Goal: Register for event/course: Register for event/course

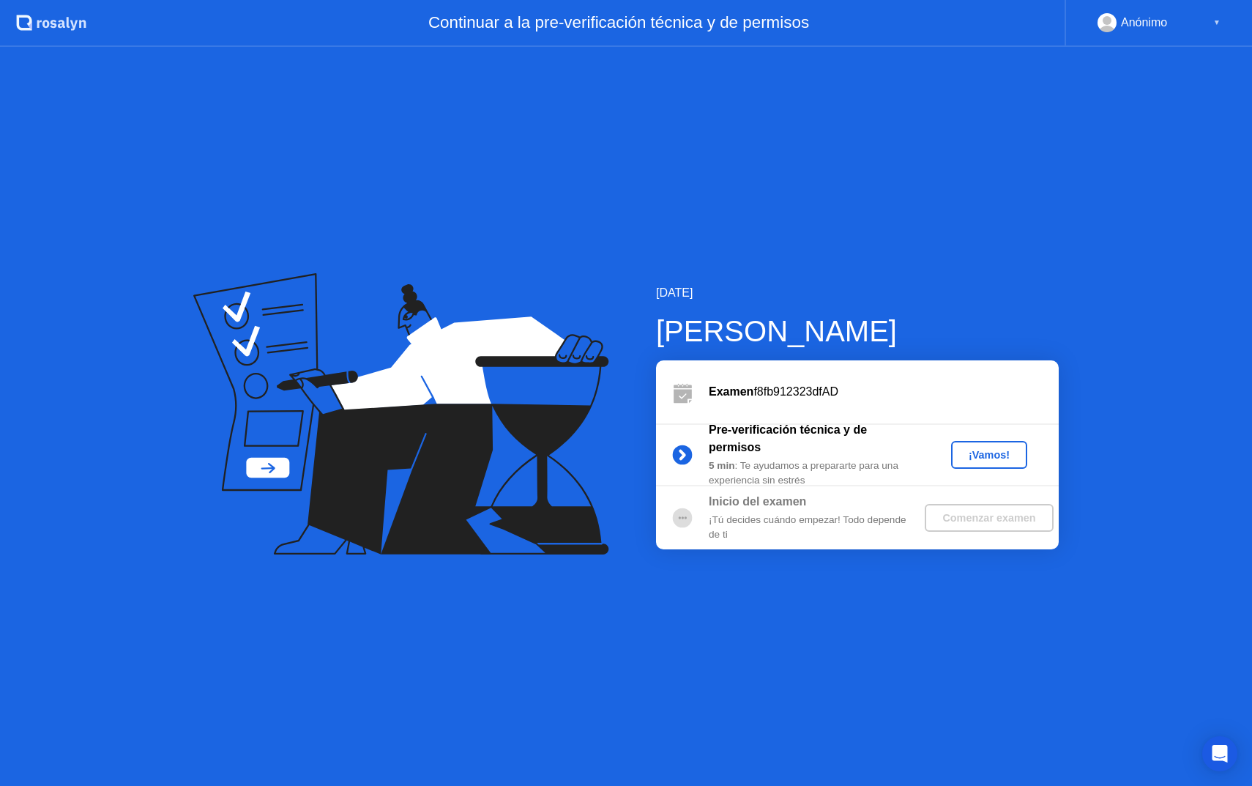
click at [985, 461] on div "¡Vamos!" at bounding box center [989, 455] width 64 height 12
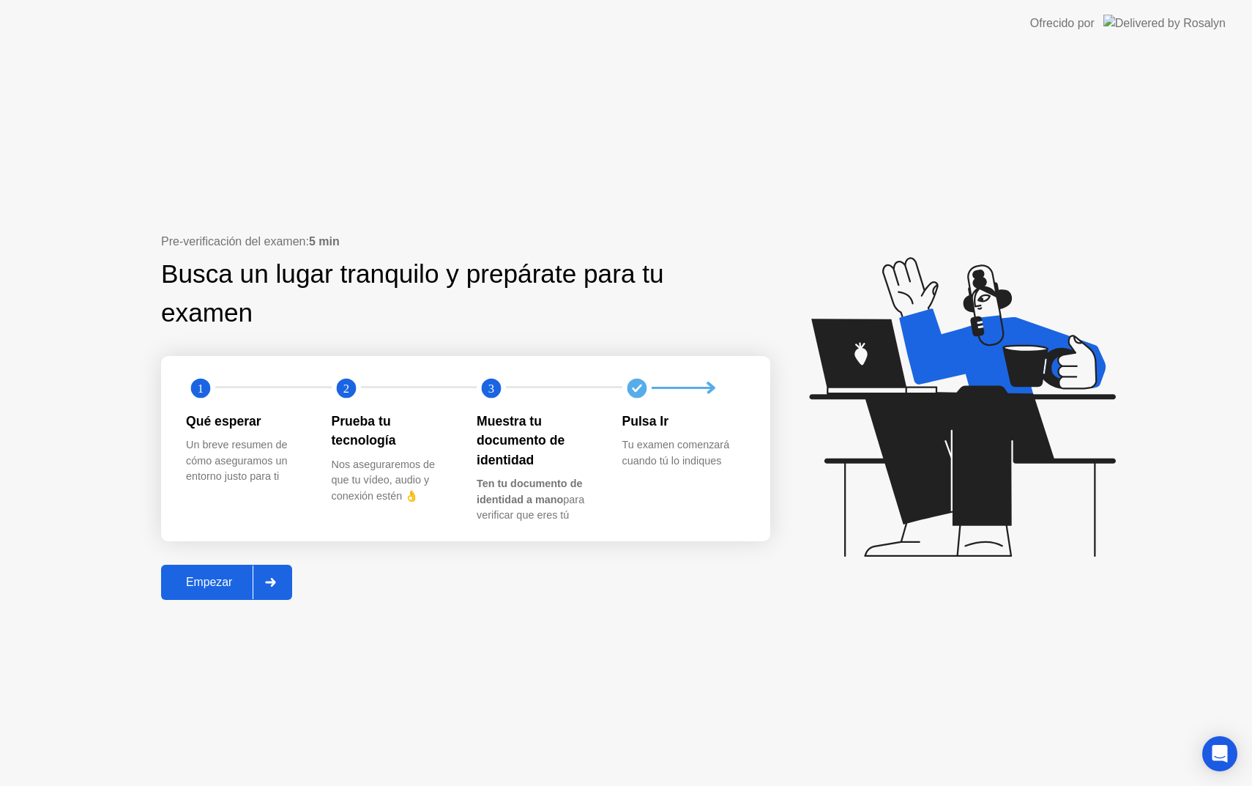
click at [249, 576] on div "Empezar" at bounding box center [208, 582] width 87 height 13
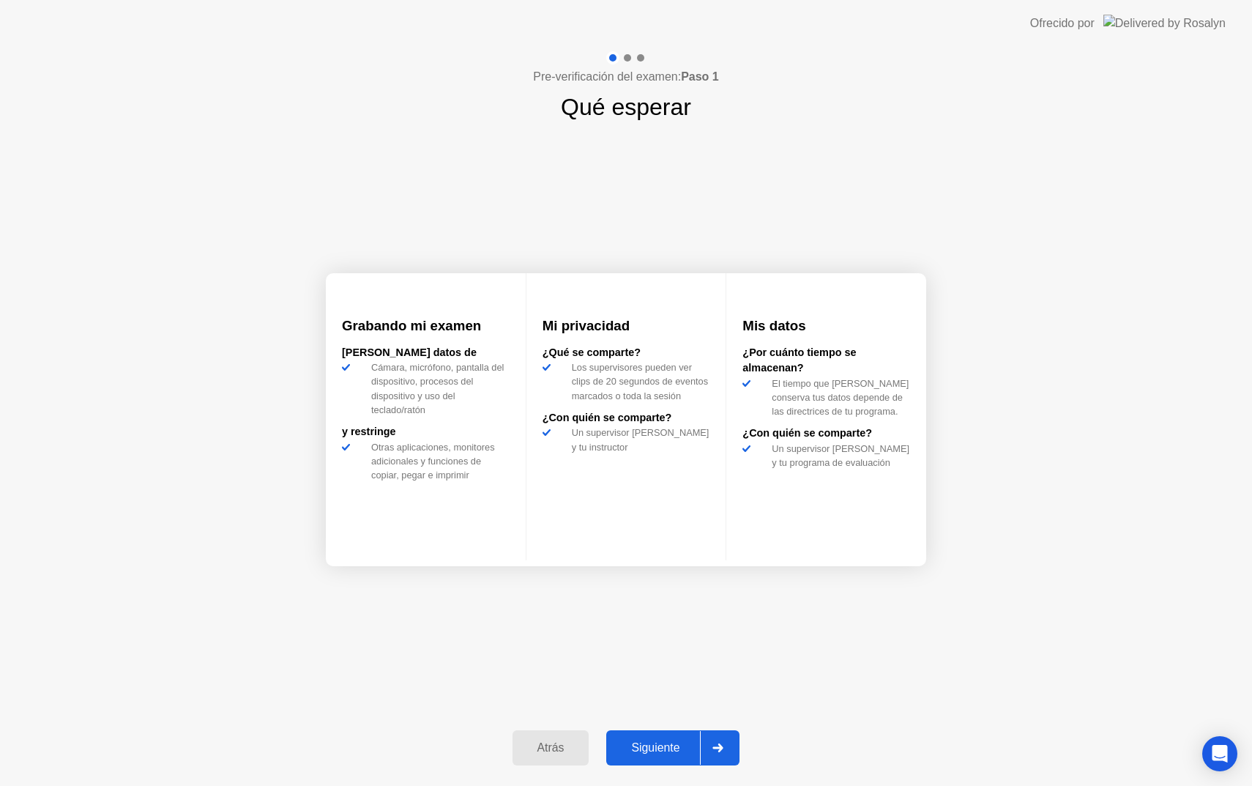
click at [659, 750] on div "Siguiente" at bounding box center [655, 747] width 89 height 13
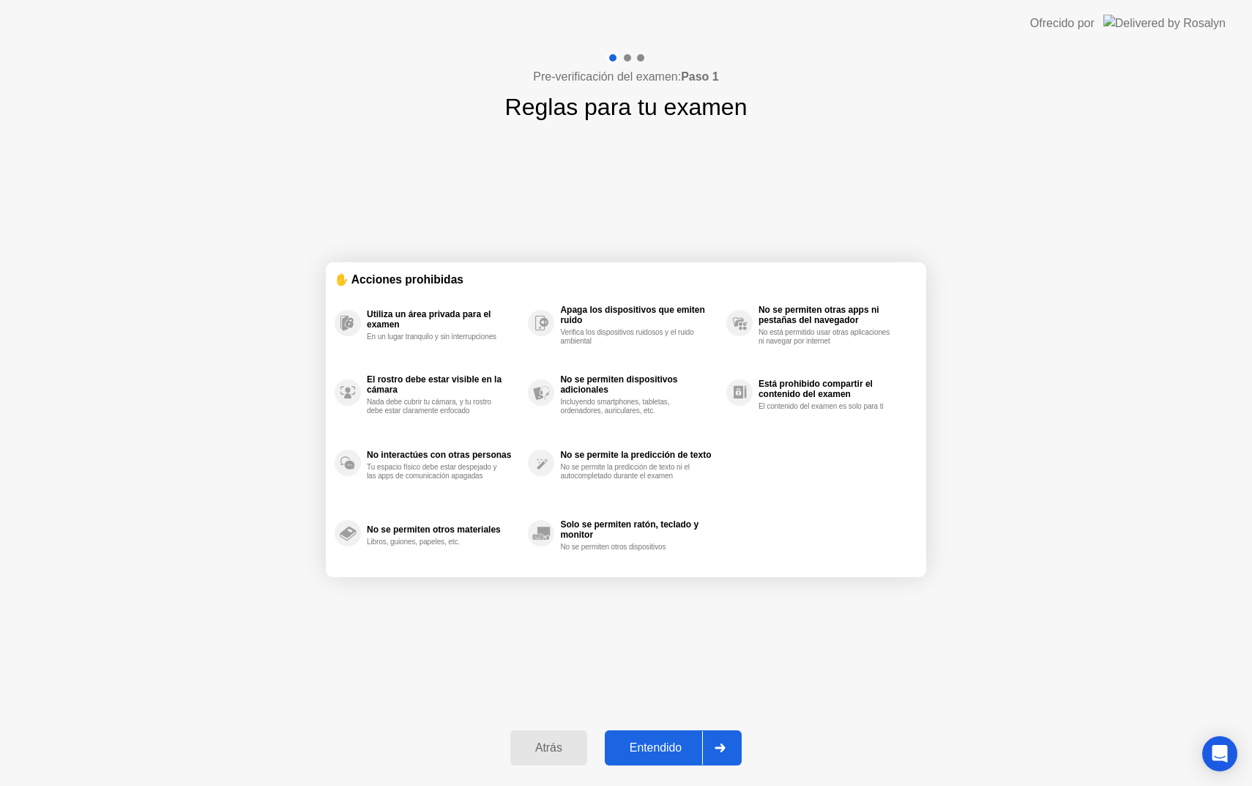
click at [666, 745] on div "Entendido" at bounding box center [655, 747] width 93 height 13
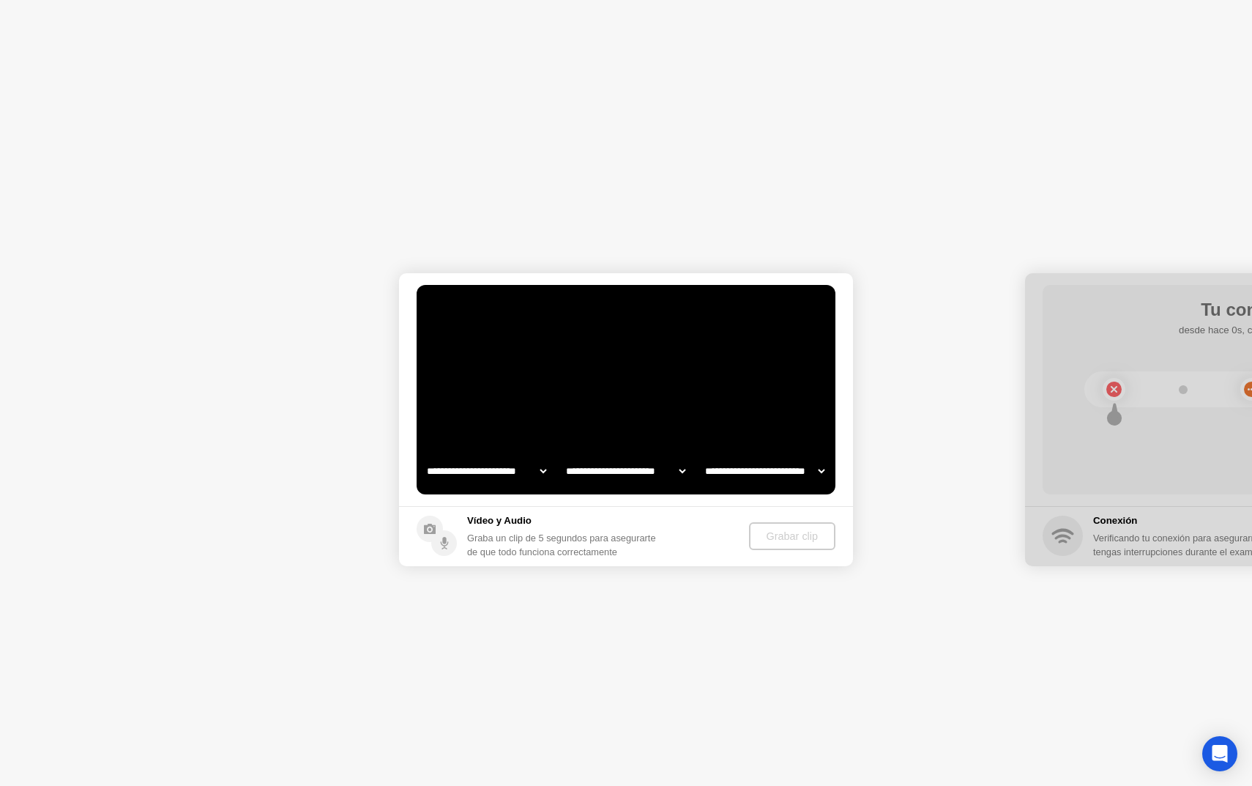
select select "**********"
select select "*******"
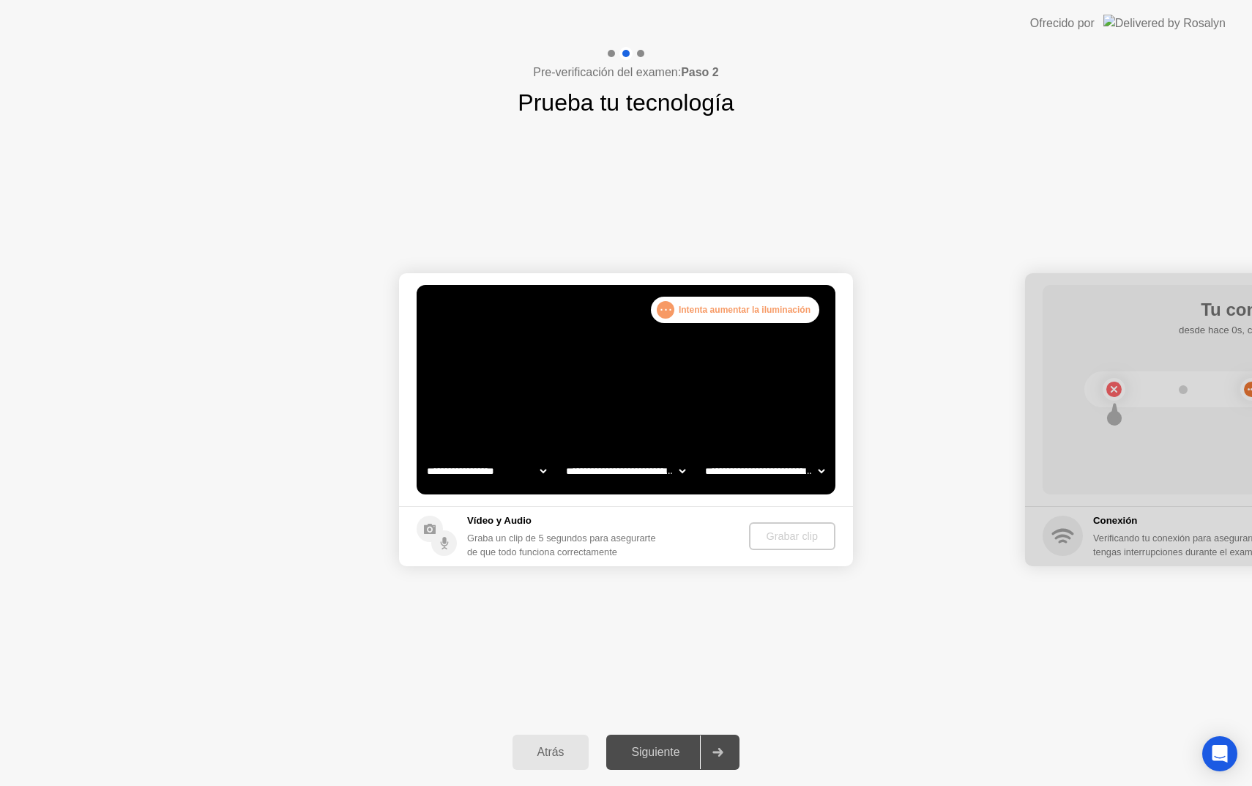
click at [505, 463] on select "**********" at bounding box center [486, 470] width 125 height 29
click at [524, 482] on select "**********" at bounding box center [486, 470] width 125 height 29
click at [519, 483] on select "**********" at bounding box center [486, 470] width 125 height 29
select select "**********"
click at [770, 538] on div "Grabar clip" at bounding box center [793, 536] width 75 height 12
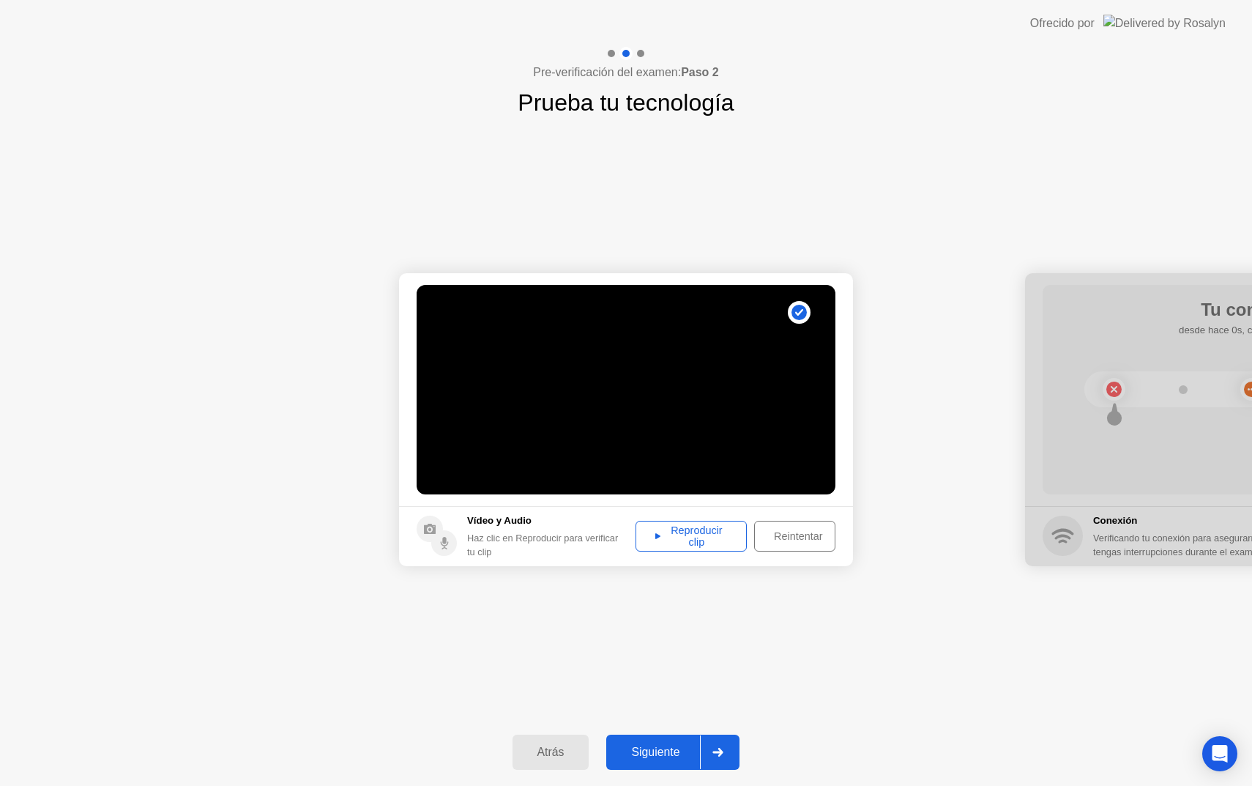
click at [688, 537] on div "Reproducir clip" at bounding box center [691, 535] width 101 height 23
click at [673, 745] on div "Siguiente" at bounding box center [655, 751] width 89 height 13
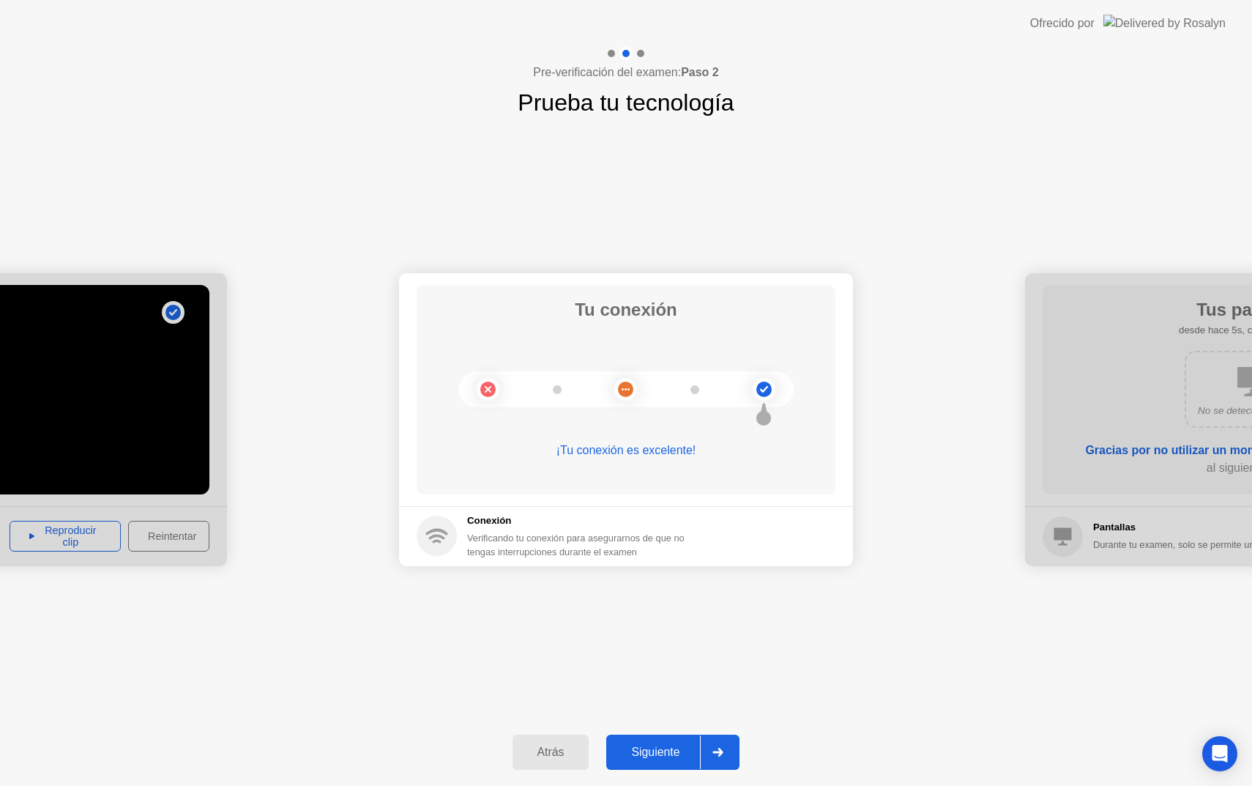
click at [658, 736] on button "Siguiente" at bounding box center [672, 751] width 133 height 35
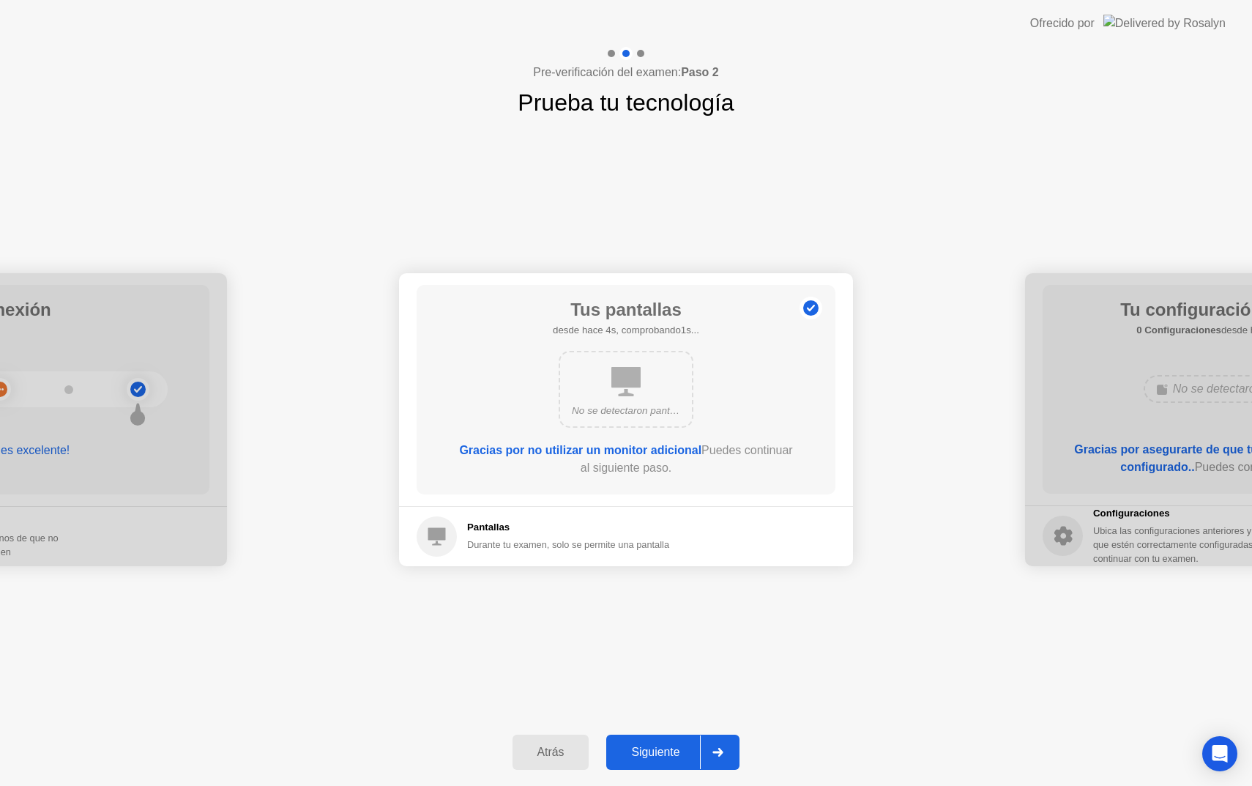
click at [659, 757] on div "Siguiente" at bounding box center [655, 751] width 89 height 13
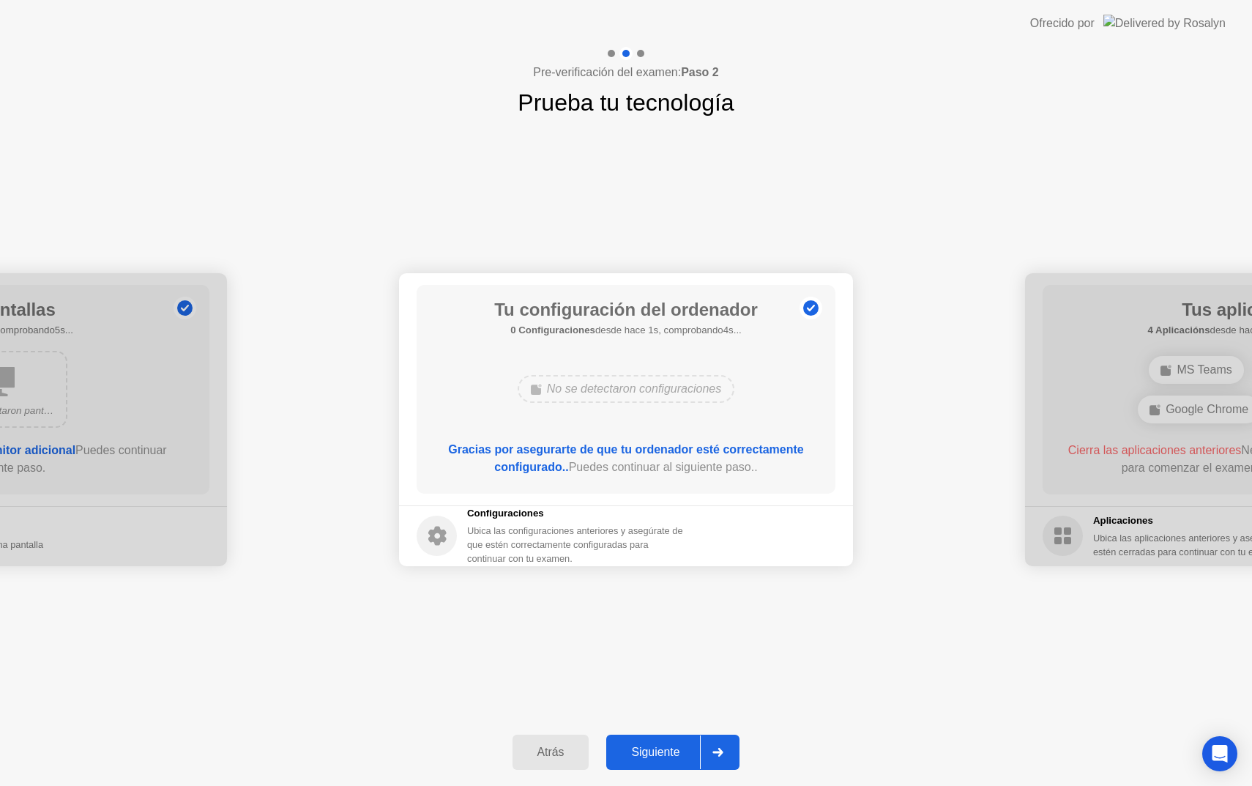
click at [664, 753] on div "Siguiente" at bounding box center [655, 751] width 89 height 13
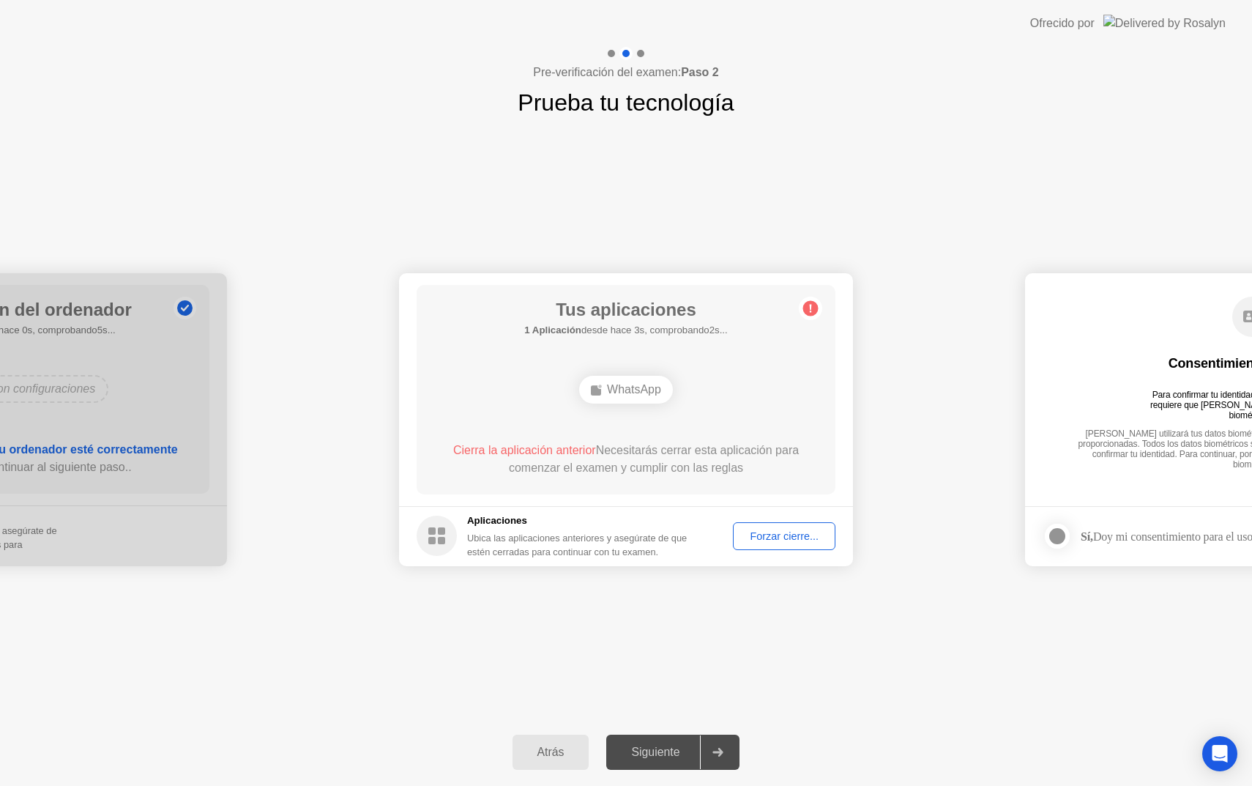
click at [765, 532] on div "Forzar cierre..." at bounding box center [784, 536] width 92 height 12
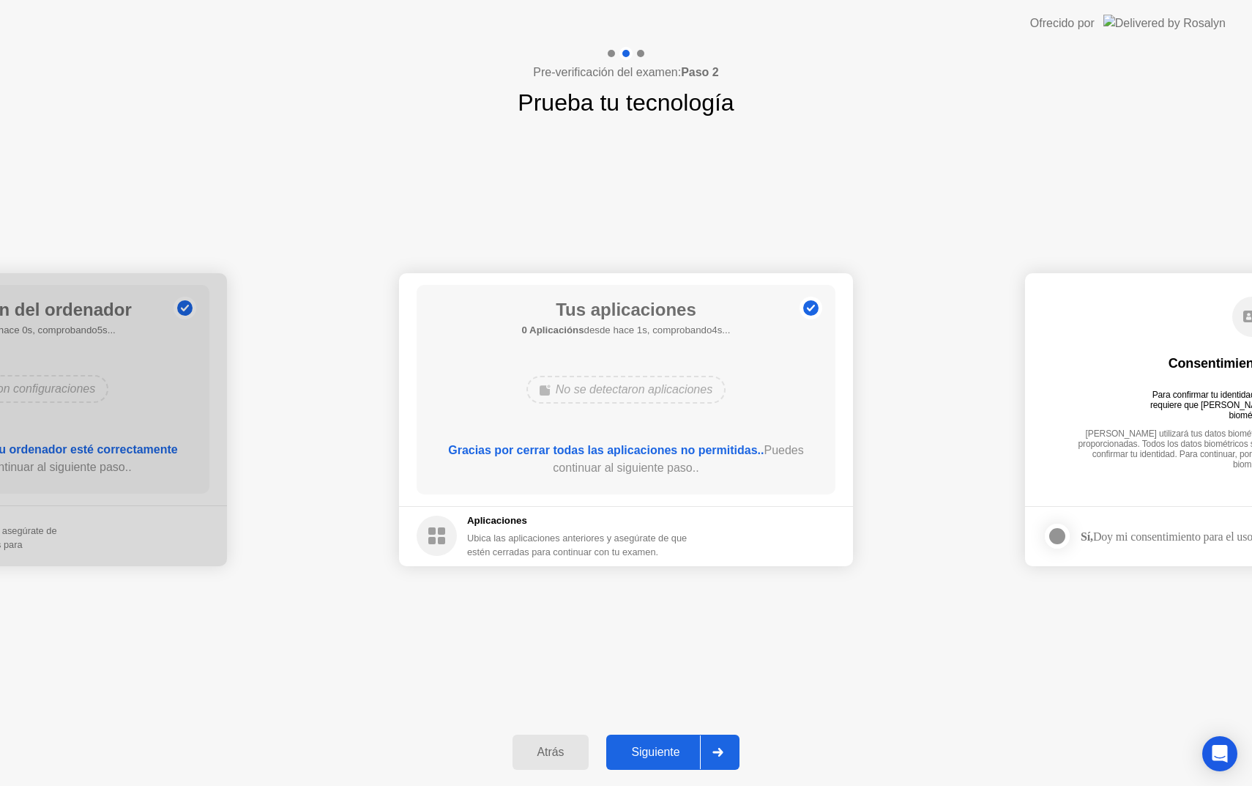
click at [679, 748] on div "Siguiente" at bounding box center [655, 751] width 89 height 13
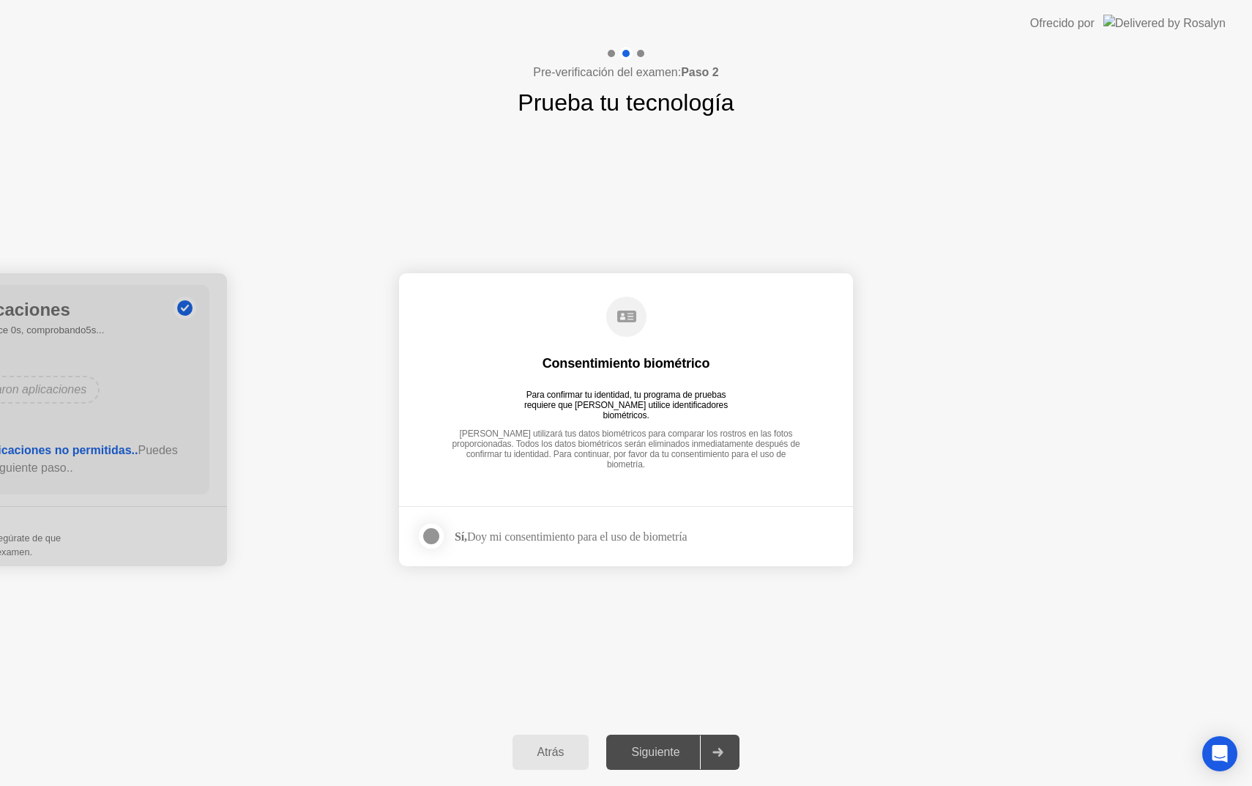
click at [461, 535] on strong "Sí," at bounding box center [461, 536] width 12 height 12
click at [426, 536] on div at bounding box center [431, 536] width 18 height 18
click at [674, 757] on div "Siguiente" at bounding box center [655, 751] width 89 height 13
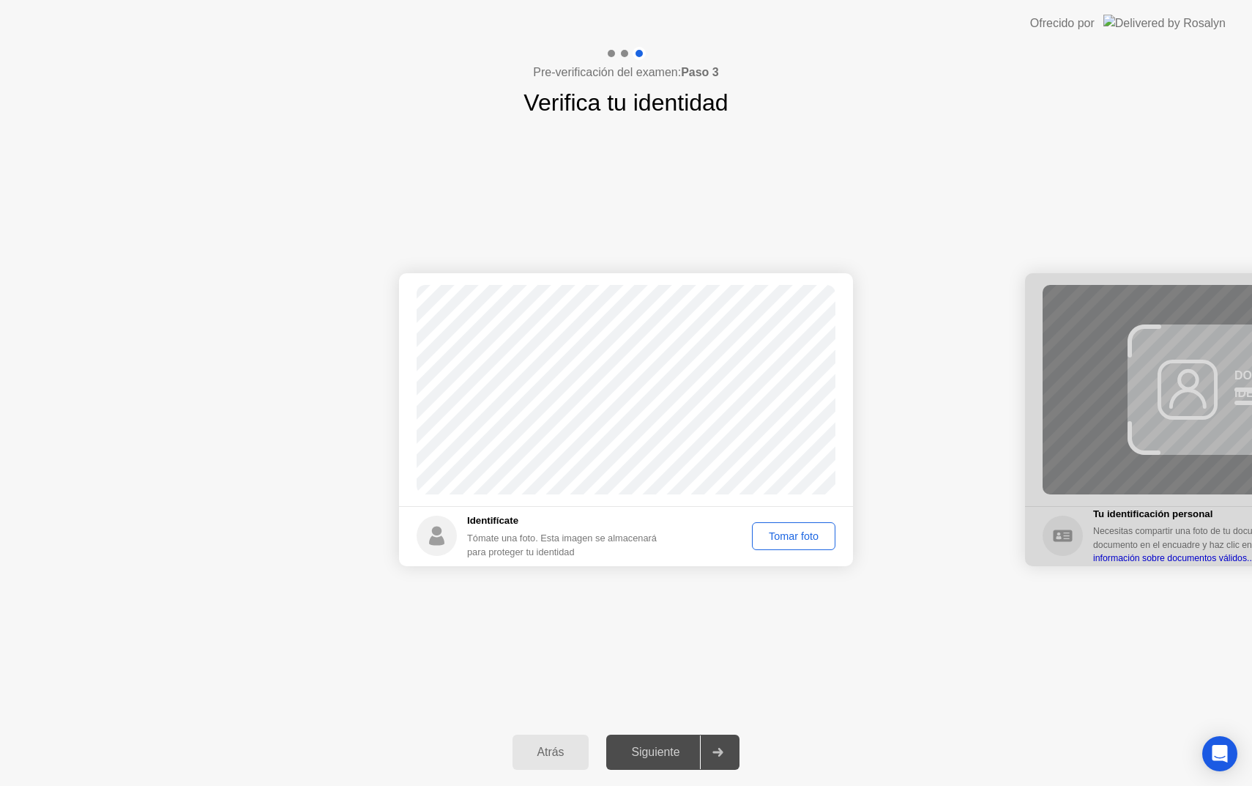
click at [798, 531] on div "Tomar foto" at bounding box center [793, 536] width 73 height 12
click at [654, 751] on div "Siguiente" at bounding box center [655, 751] width 89 height 13
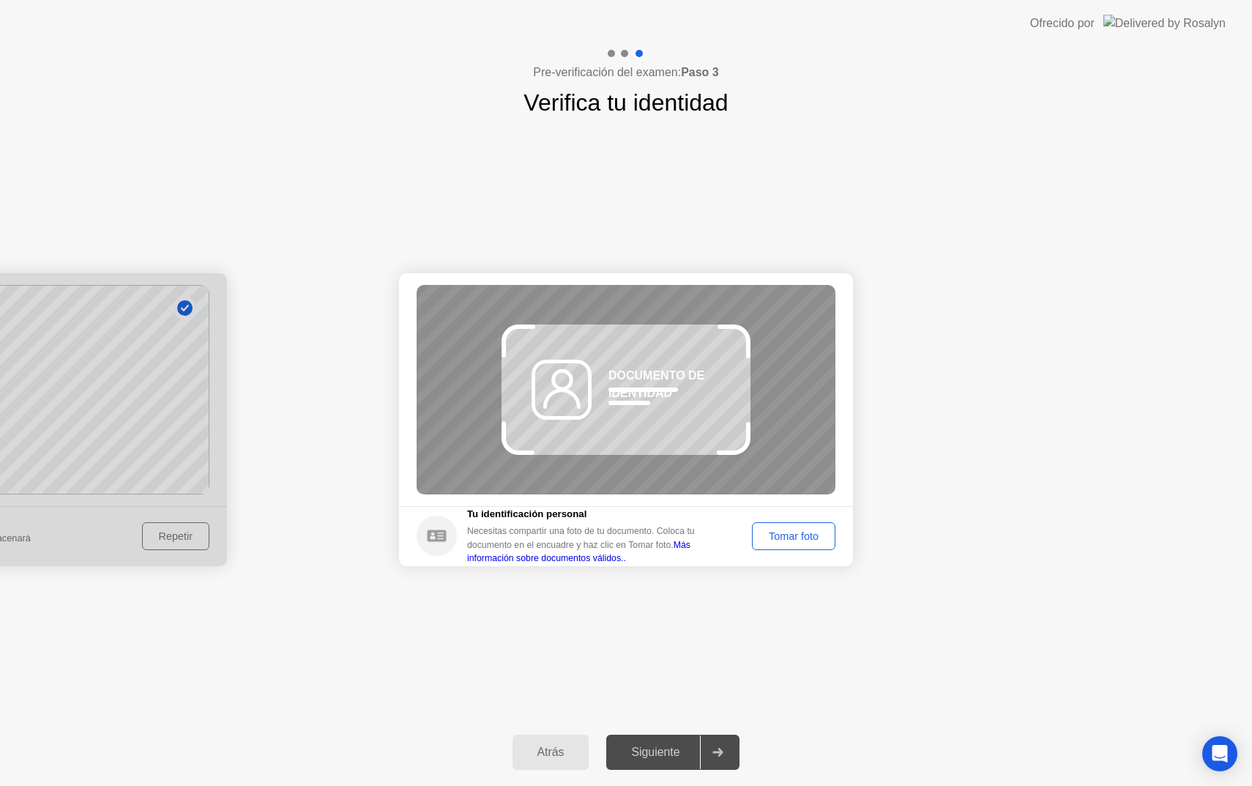
click at [783, 535] on div "Tomar foto" at bounding box center [793, 536] width 73 height 12
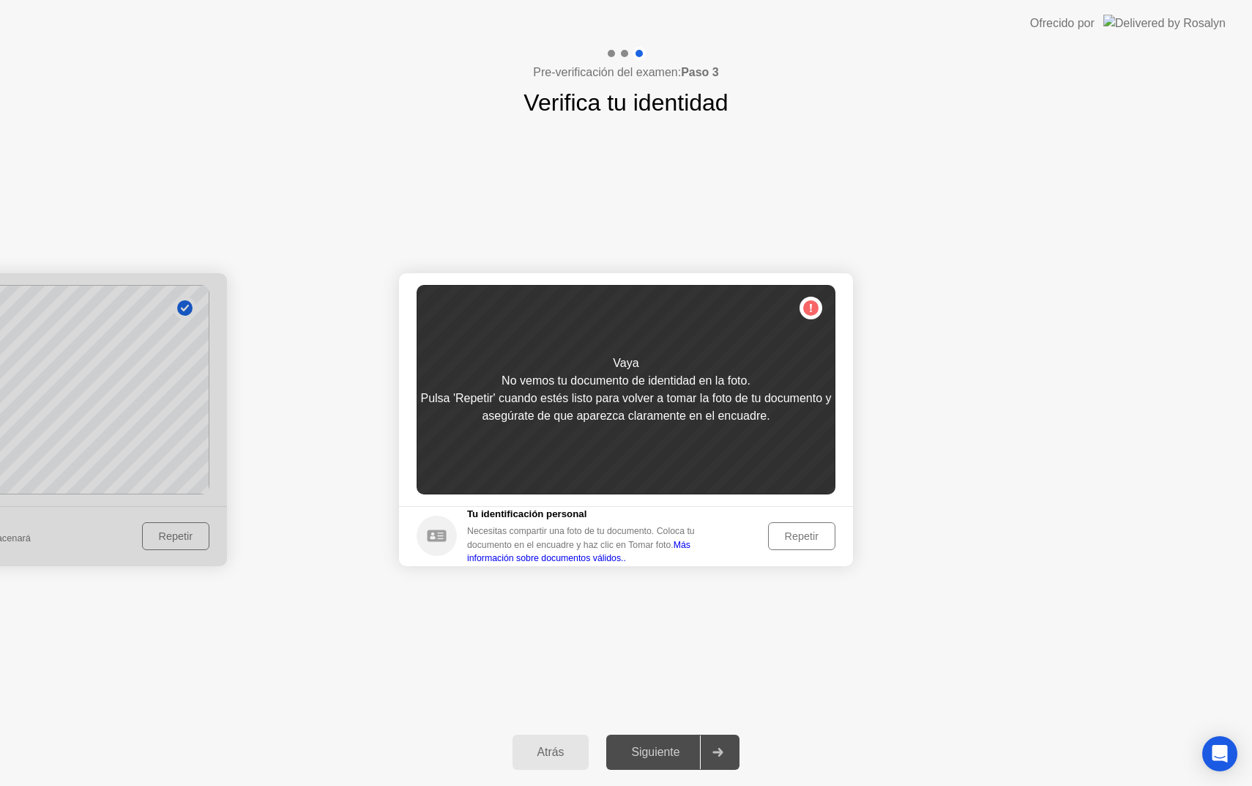
click at [791, 540] on div "Repetir" at bounding box center [801, 536] width 57 height 12
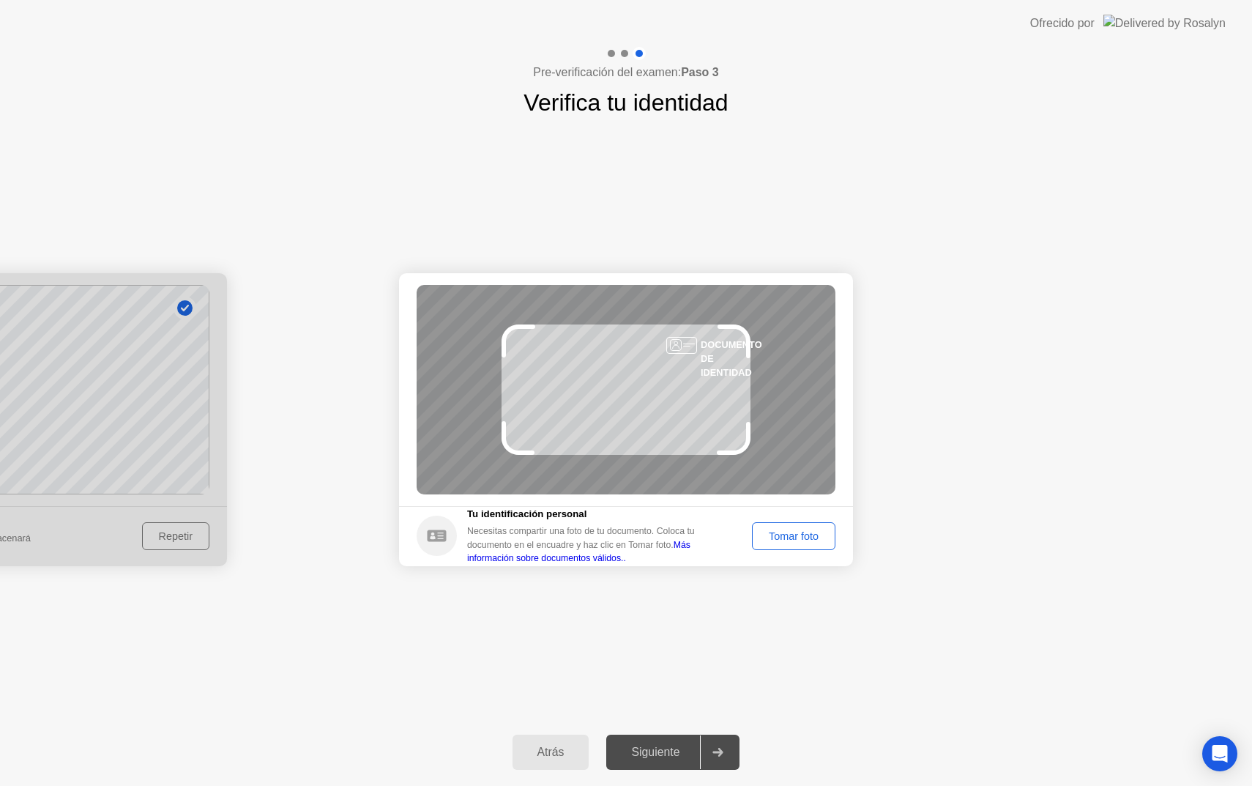
click at [778, 533] on div "Tomar foto" at bounding box center [793, 536] width 73 height 12
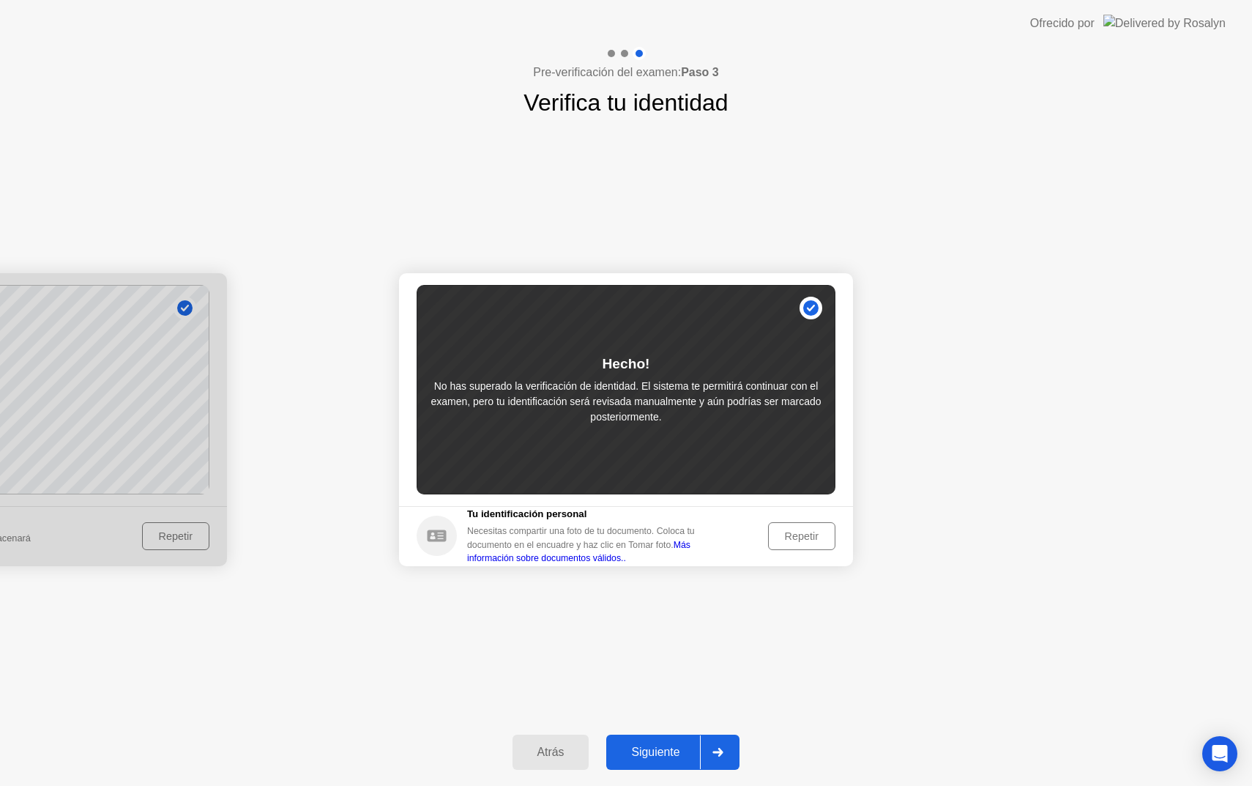
click at [647, 764] on button "Siguiente" at bounding box center [672, 751] width 133 height 35
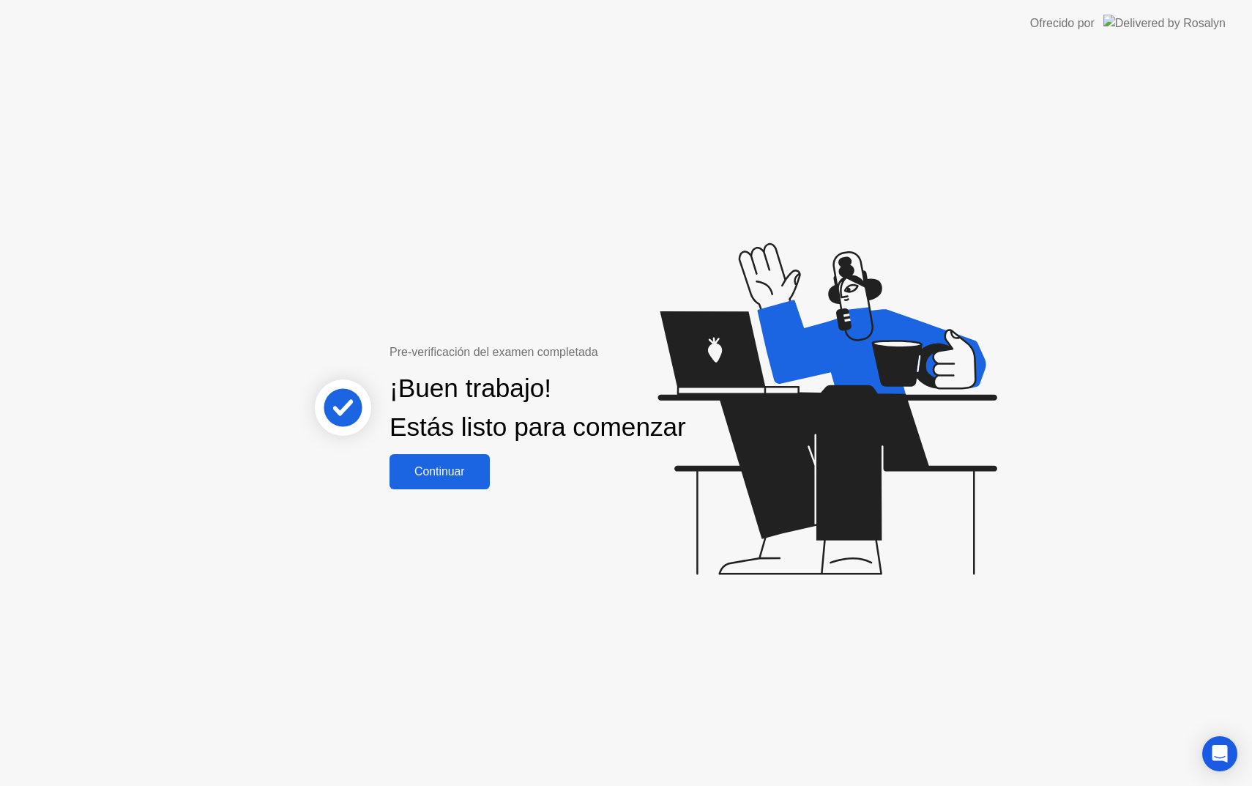
click at [458, 489] on button "Continuar" at bounding box center [440, 471] width 100 height 35
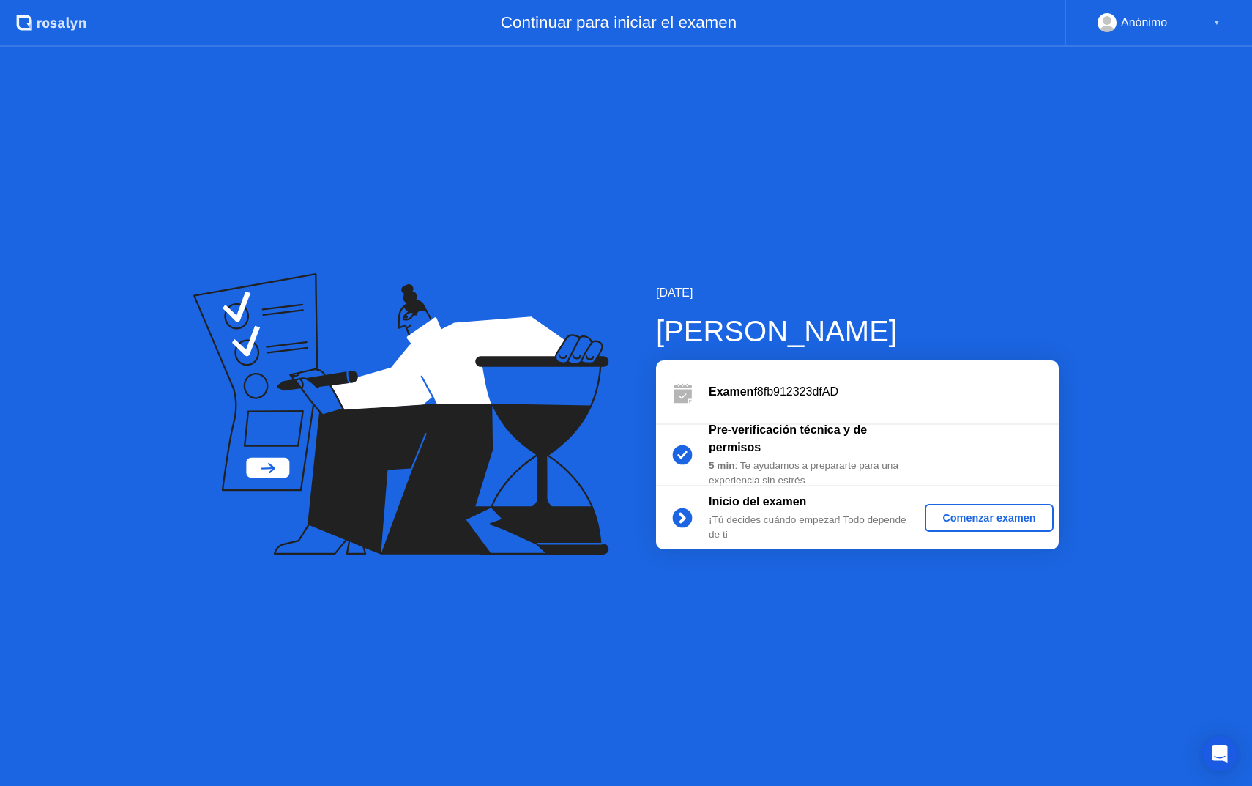
click at [776, 390] on div "Examen f8fb912323dfAD" at bounding box center [884, 392] width 350 height 18
click at [980, 512] on div "Comenzar examen" at bounding box center [989, 518] width 116 height 12
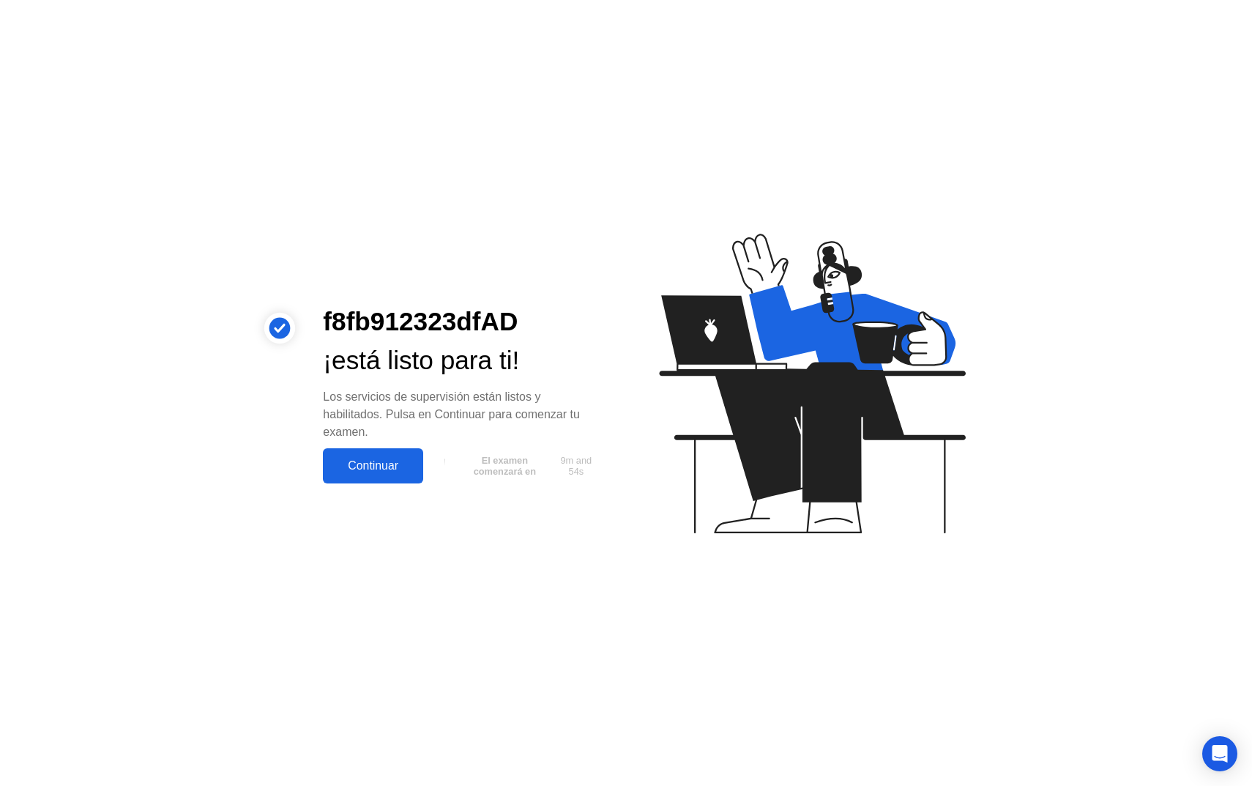
click at [373, 462] on div "Continuar" at bounding box center [373, 465] width 92 height 13
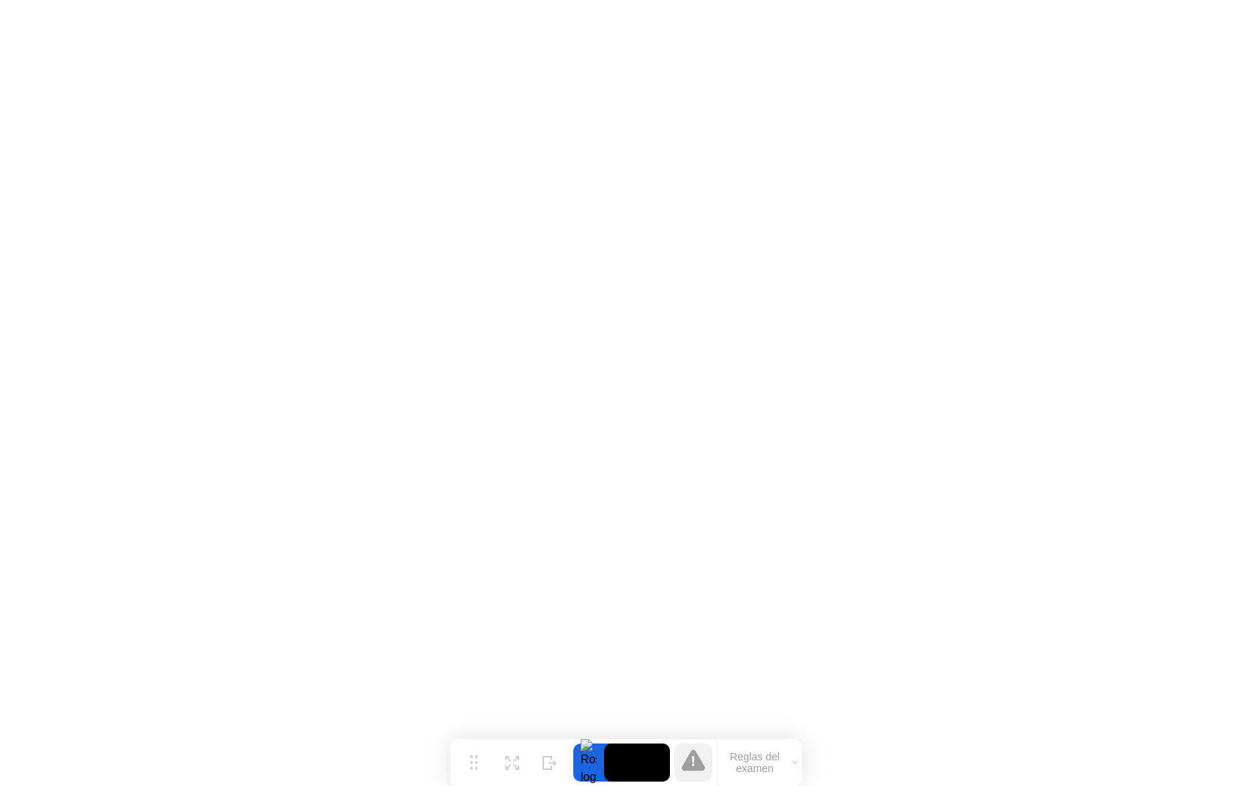
click at [751, 760] on button "Reglas del examen" at bounding box center [760, 762] width 84 height 25
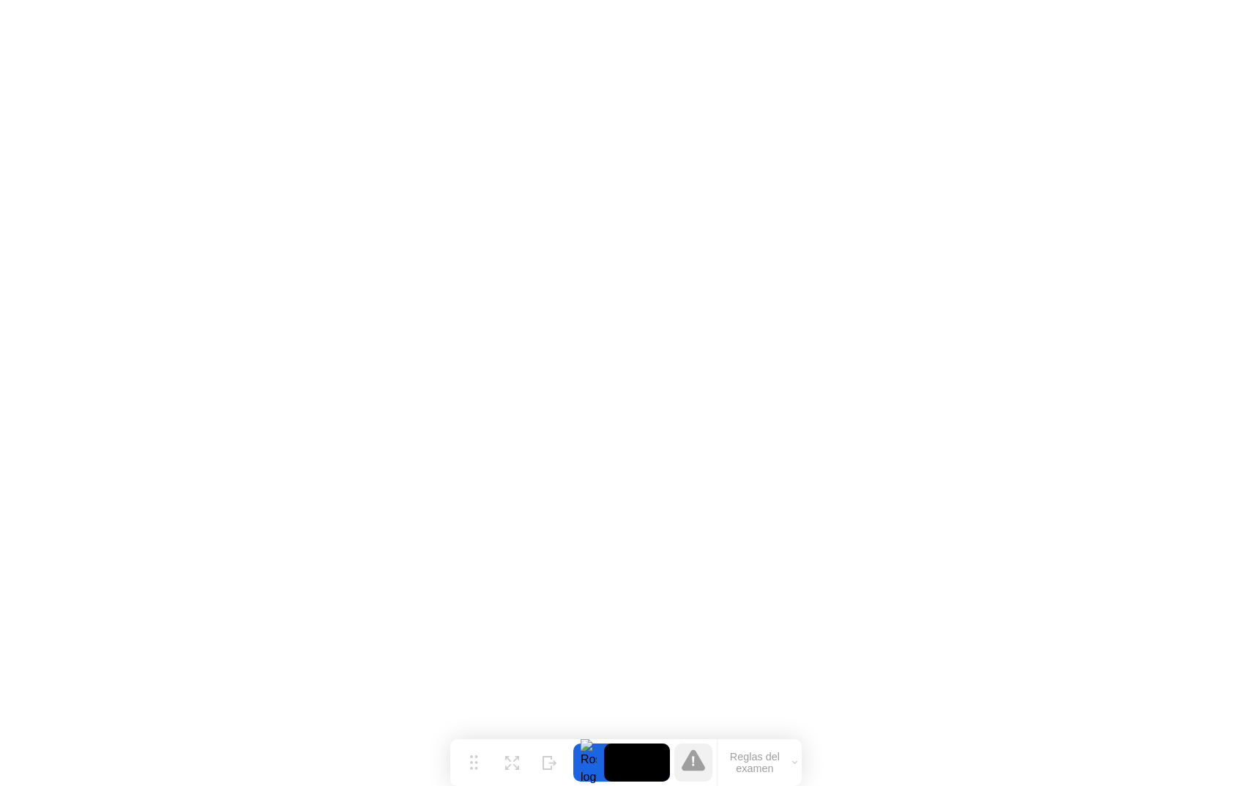
click at [594, 769] on div at bounding box center [588, 762] width 31 height 38
click at [470, 755] on circle at bounding box center [471, 756] width 3 height 3
drag, startPoint x: 472, startPoint y: 760, endPoint x: 486, endPoint y: 776, distance: 21.3
click at [486, 776] on button "Mover" at bounding box center [488, 762] width 38 height 38
click at [775, 764] on button "Reglas del examen" at bounding box center [773, 762] width 84 height 25
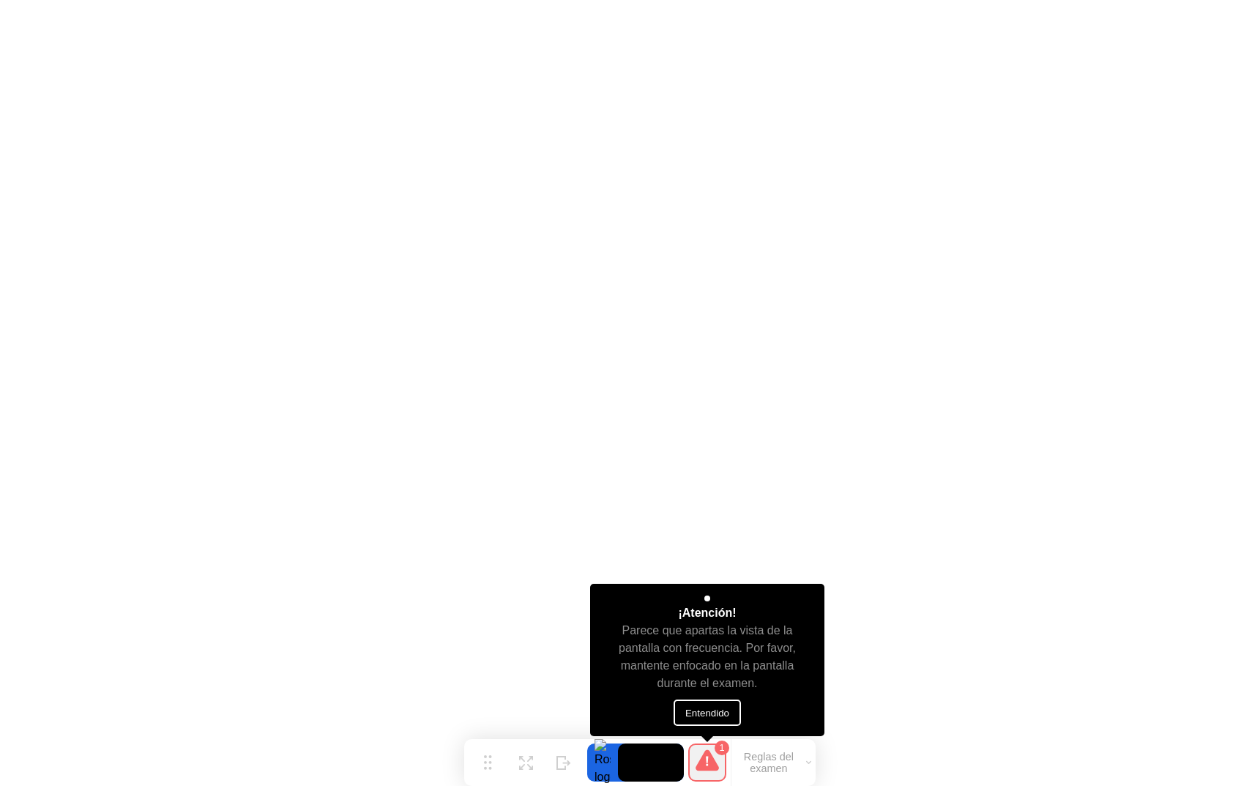
click at [712, 709] on button "Entendido" at bounding box center [707, 712] width 67 height 26
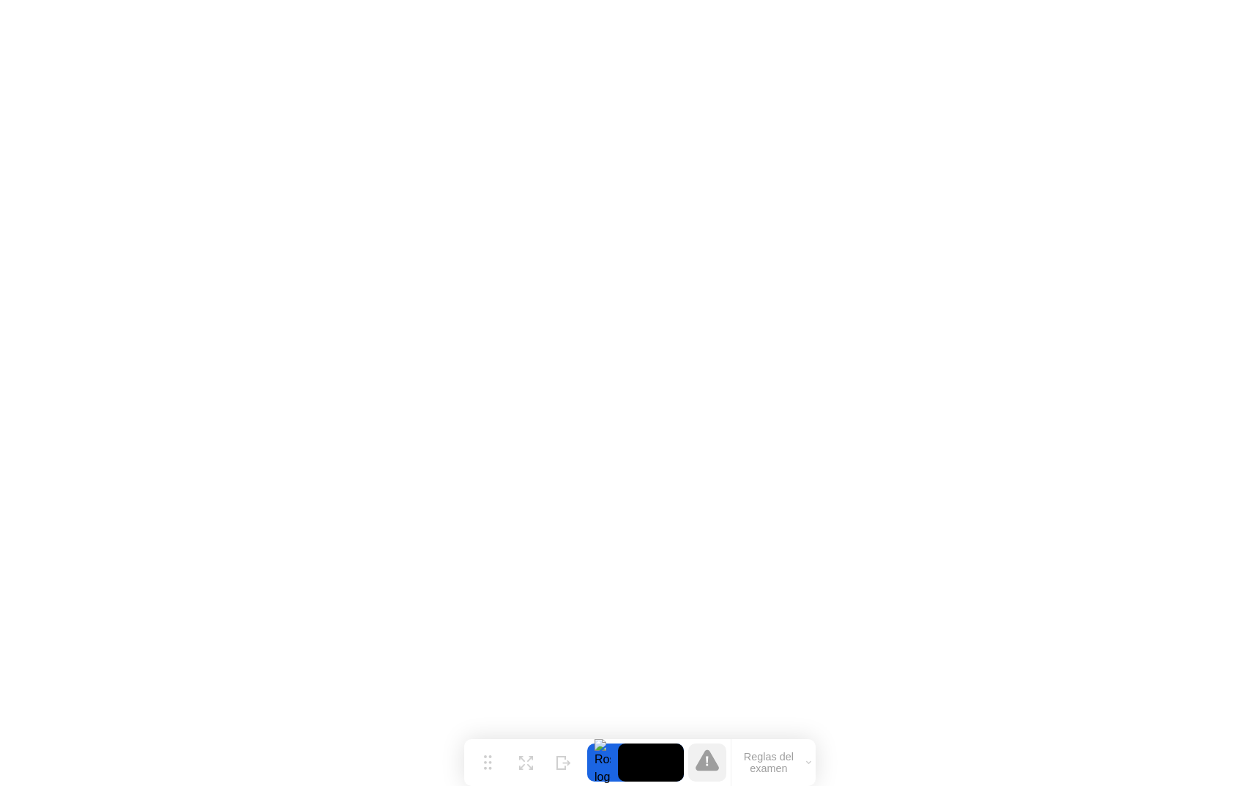
click at [707, 759] on icon at bounding box center [707, 761] width 2 height 10
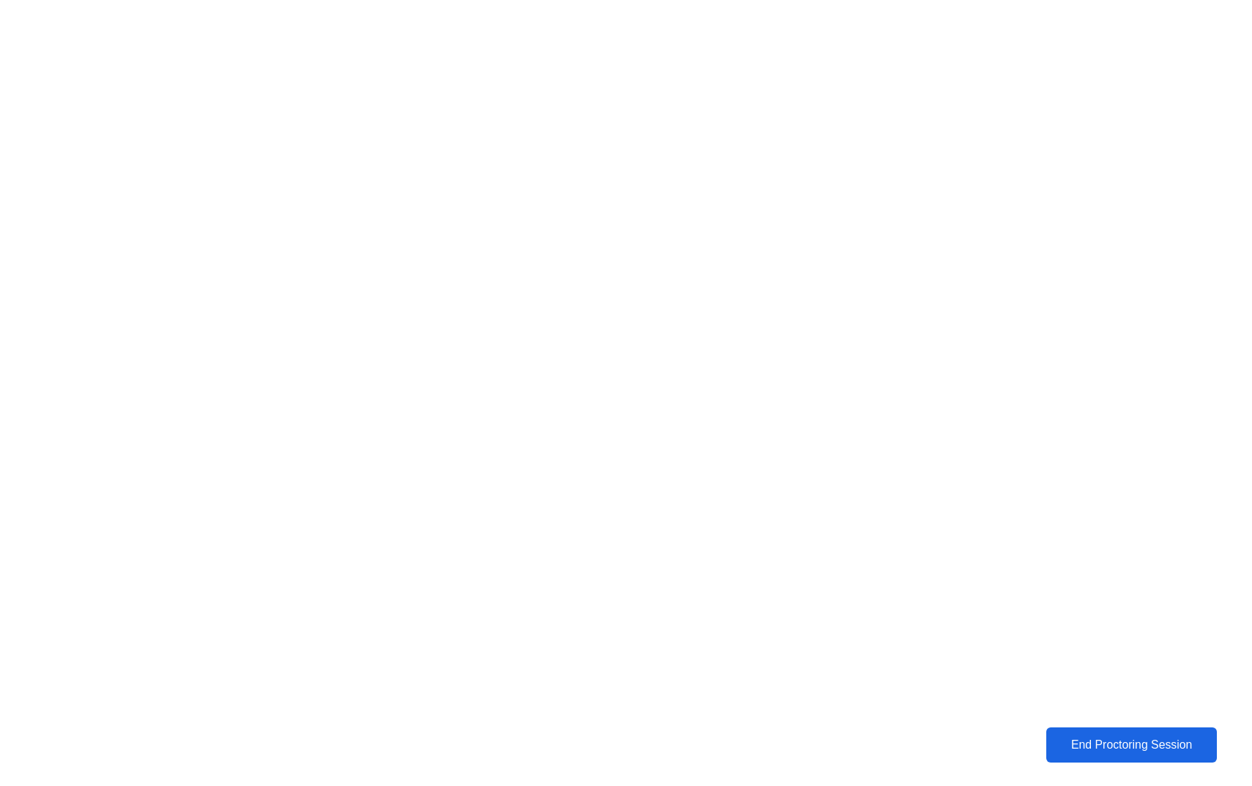
click at [1123, 728] on button "End Proctoring Session" at bounding box center [1131, 744] width 171 height 35
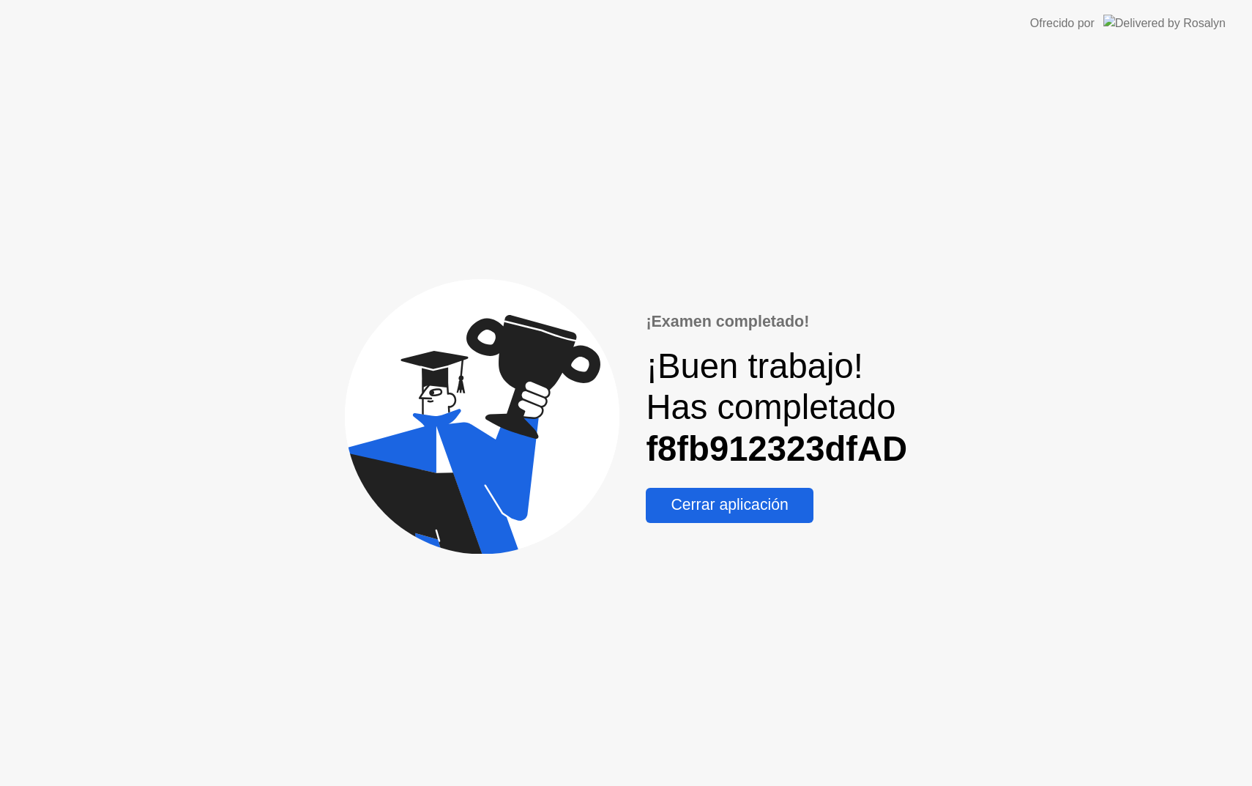
click at [753, 517] on button "Cerrar aplicación" at bounding box center [730, 505] width 168 height 35
